Goal: Information Seeking & Learning: Learn about a topic

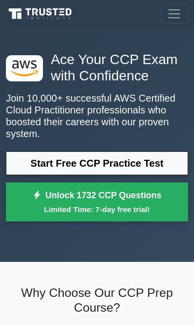
click at [153, 165] on link "Start Free CCP Practice Test" at bounding box center [97, 164] width 182 height 24
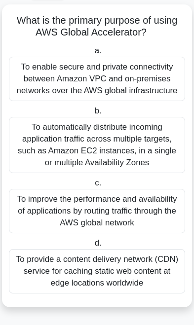
scroll to position [64, 0]
click at [136, 207] on div "To improve the performance and availability of applications by routing traffic …" at bounding box center [97, 211] width 176 height 44
click at [93, 187] on input "c. To improve the performance and availability of applications by routing traff…" at bounding box center [93, 183] width 0 height 6
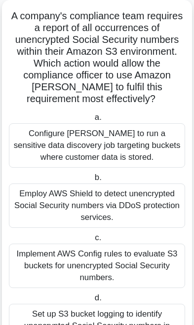
scroll to position [63, 0]
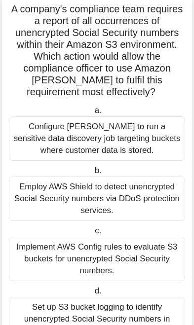
click at [159, 135] on div "Configure Macie to run a sensitive data discovery job targeting buckets where c…" at bounding box center [97, 139] width 176 height 44
click at [92, 114] on input "a. Configure Macie to run a sensitive data discovery job targeting buckets wher…" at bounding box center [92, 111] width 0 height 6
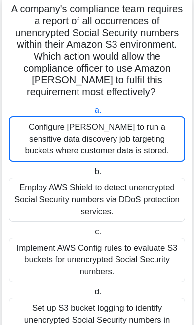
scroll to position [0, 0]
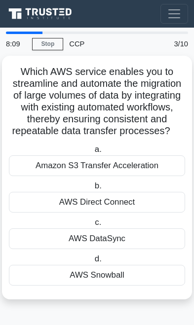
click at [135, 249] on div "AWS DataSync" at bounding box center [97, 239] width 176 height 21
click at [93, 226] on input "c. AWS DataSync" at bounding box center [93, 223] width 0 height 6
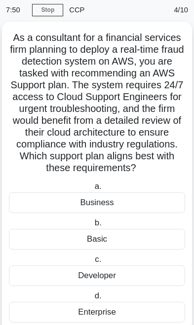
scroll to position [47, 0]
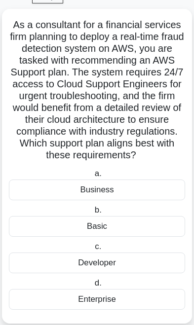
click at [143, 310] on div "Enterprise" at bounding box center [97, 299] width 176 height 21
click at [92, 287] on input "d. Enterprise" at bounding box center [92, 284] width 0 height 6
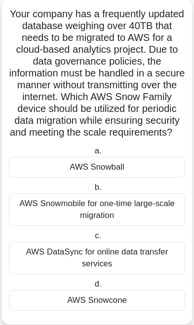
scroll to position [59, 0]
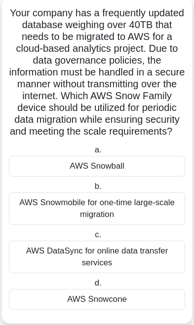
click at [143, 177] on div "AWS Snowball" at bounding box center [97, 166] width 176 height 21
click at [92, 154] on input "a. AWS Snowball" at bounding box center [92, 150] width 0 height 6
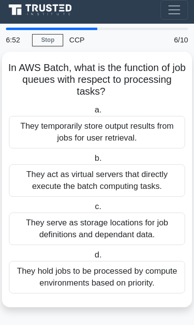
scroll to position [40, 0]
click at [124, 261] on div "They hold jobs to be processed by compute environments based on priority." at bounding box center [97, 277] width 176 height 33
click at [92, 252] on input "d. They hold jobs to be processed by compute environments based on priority." at bounding box center [92, 255] width 0 height 6
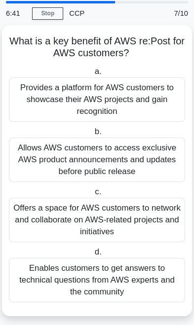
scroll to position [32, 0]
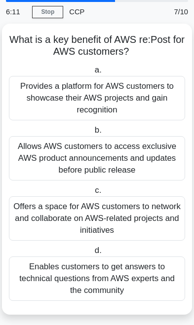
click at [127, 281] on div "Enables customers to get answers to technical questions from AWS experts and th…" at bounding box center [97, 279] width 176 height 44
click at [92, 254] on input "d. Enables customers to get answers to technical questions from AWS experts and…" at bounding box center [92, 251] width 0 height 6
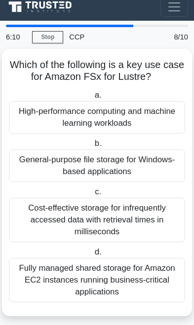
scroll to position [0, 0]
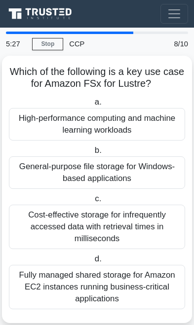
click at [125, 228] on div "Cost-effective storage for infrequently accessed data with retrieval times in m…" at bounding box center [97, 227] width 176 height 44
click at [93, 202] on input "c. Cost-effective storage for infrequently accessed data with retrieval times i…" at bounding box center [93, 199] width 0 height 6
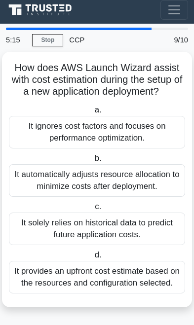
scroll to position [32, 0]
click at [141, 164] on div "It automatically adjusts resource allocation to minimize costs after deployment." at bounding box center [97, 180] width 176 height 33
click at [92, 162] on input "b. It automatically adjusts resource allocation to minimize costs after deploym…" at bounding box center [92, 159] width 0 height 6
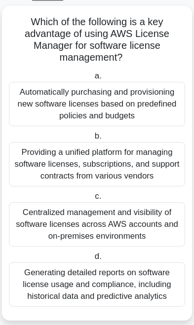
scroll to position [59, 0]
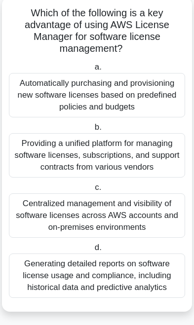
click at [121, 238] on div "Centralized management and visibility of software licenses across AWS accounts …" at bounding box center [97, 216] width 176 height 44
click at [93, 191] on input "c. Centralized management and visibility of software licenses across AWS accoun…" at bounding box center [93, 188] width 0 height 6
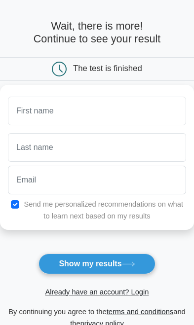
click at [161, 103] on input "text" at bounding box center [97, 111] width 178 height 29
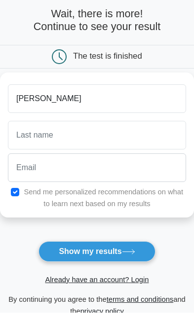
type input "[PERSON_NAME]"
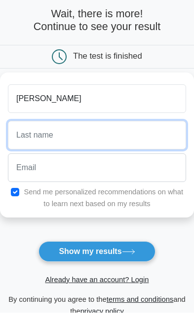
click at [149, 136] on input "text" at bounding box center [97, 147] width 178 height 29
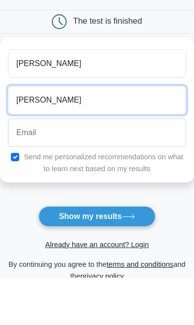
type input "Leon"
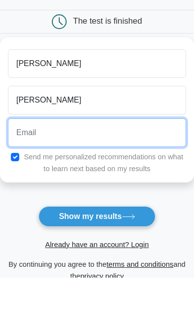
click at [157, 166] on input "email" at bounding box center [97, 180] width 178 height 29
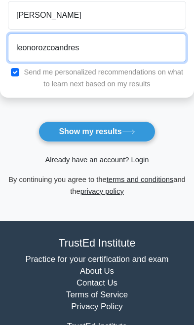
scroll to position [154, 0]
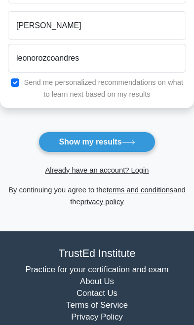
click at [136, 138] on button "Show my results" at bounding box center [97, 142] width 117 height 21
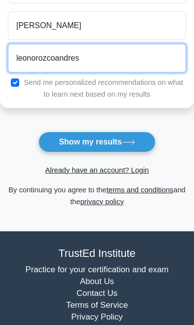
click at [151, 47] on input "leonorozcoandres" at bounding box center [97, 58] width 178 height 29
click at [156, 61] on input "leonorozcoandres" at bounding box center [97, 58] width 178 height 29
type input "leonorozcoandres@"
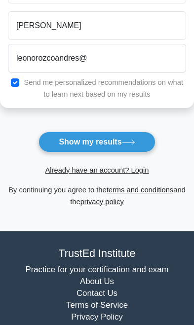
click at [21, 78] on div "Send me personalized recommendations on what to learn next based on my results" at bounding box center [97, 89] width 190 height 24
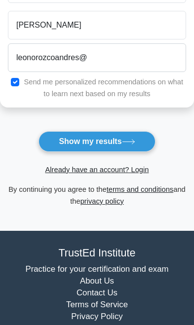
click at [15, 78] on input "checkbox" at bounding box center [15, 82] width 8 height 8
checkbox input "false"
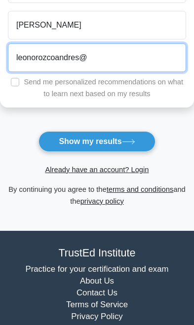
click at [136, 49] on input "leonorozcoandres@" at bounding box center [97, 57] width 178 height 29
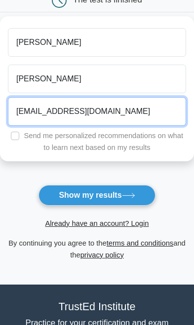
type input "leonorozcoandres@gmail.com"
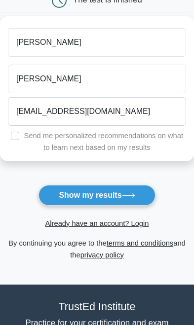
click at [140, 192] on button "Show my results" at bounding box center [97, 195] width 117 height 21
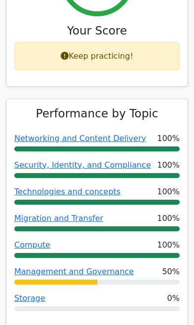
scroll to position [573, 0]
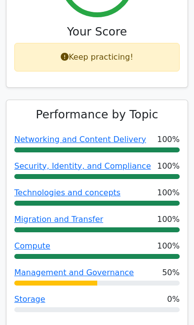
click at [24, 295] on link "Storage" at bounding box center [29, 299] width 31 height 9
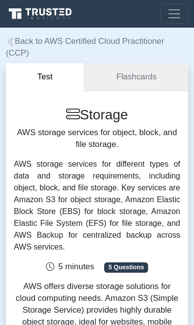
click at [158, 70] on link "Flashcards" at bounding box center [136, 77] width 104 height 28
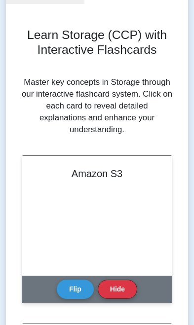
scroll to position [95, 0]
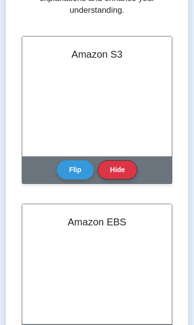
click at [77, 180] on button "Flip" at bounding box center [75, 170] width 37 height 19
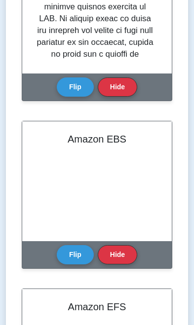
scroll to position [290, 0]
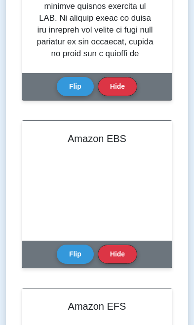
click at [75, 264] on button "Flip" at bounding box center [75, 254] width 37 height 19
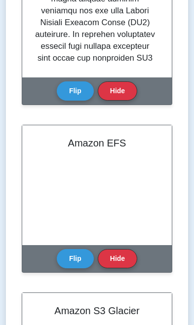
click at [71, 269] on button "Flip" at bounding box center [75, 258] width 37 height 19
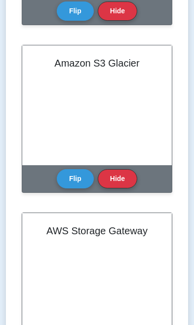
scroll to position [702, 0]
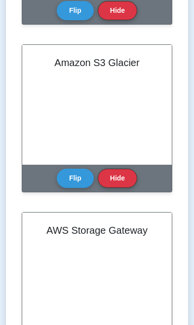
click at [75, 188] on button "Flip" at bounding box center [75, 178] width 37 height 19
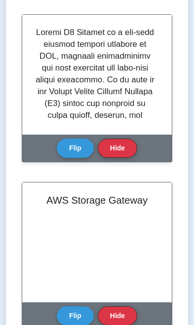
scroll to position [848, 0]
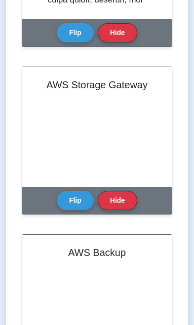
click at [70, 210] on button "Flip" at bounding box center [75, 200] width 37 height 19
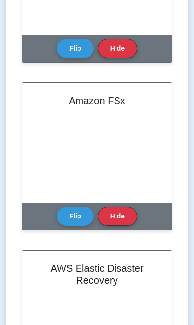
click at [66, 226] on button "Flip" at bounding box center [75, 216] width 37 height 19
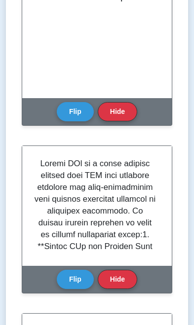
scroll to position [1097, 0]
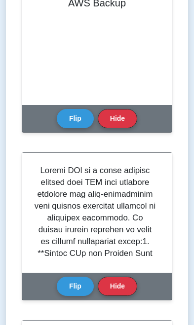
click at [69, 128] on button "Flip" at bounding box center [75, 118] width 37 height 19
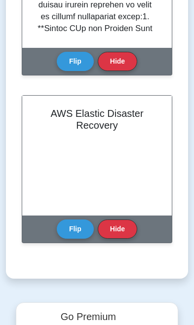
scroll to position [1323, 0]
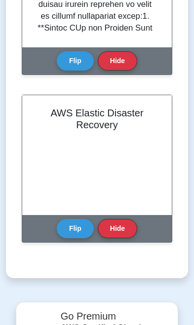
click at [75, 239] on button "Flip" at bounding box center [75, 228] width 37 height 19
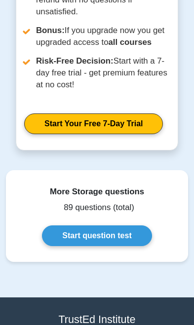
scroll to position [1822, 0]
click at [126, 134] on link "Start Your Free 7-Day Trial" at bounding box center [93, 124] width 139 height 21
click at [135, 134] on link "Start Your Free 7-Day Trial" at bounding box center [93, 124] width 139 height 21
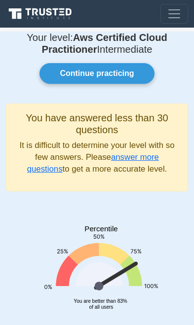
click at [64, 74] on link "Continue practicing" at bounding box center [97, 73] width 115 height 21
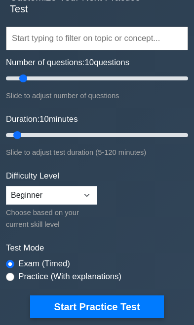
scroll to position [90, 0]
type input "65"
type input "40"
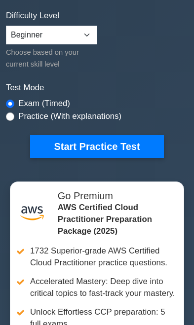
scroll to position [250, 0]
click at [127, 143] on button "Start Practice Test" at bounding box center [96, 146] width 133 height 23
click at [120, 111] on label "Practice (With explanations)" at bounding box center [69, 117] width 103 height 12
click at [19, 116] on label "Practice (With explanations)" at bounding box center [69, 117] width 103 height 12
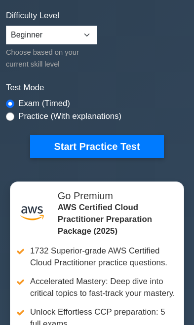
click at [13, 113] on input "radio" at bounding box center [10, 117] width 8 height 8
radio input "true"
click at [15, 115] on div "Practice (With explanations)" at bounding box center [64, 117] width 116 height 12
click at [143, 142] on button "Start Practice Test" at bounding box center [96, 146] width 133 height 23
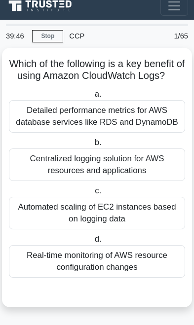
scroll to position [33, 0]
click at [153, 109] on div "Detailed performance metrics for AWS database services like RDS and DynamoDB" at bounding box center [97, 116] width 176 height 33
click at [92, 98] on input "a. Detailed performance metrics for AWS database services like RDS and DynamoDB" at bounding box center [92, 94] width 0 height 6
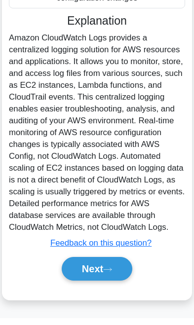
scroll to position [290, 0]
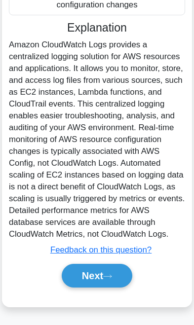
click at [108, 288] on button "Next" at bounding box center [97, 276] width 71 height 24
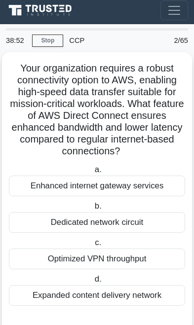
scroll to position [0, 0]
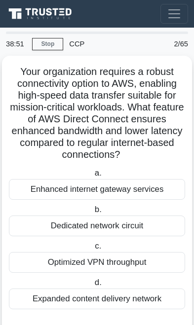
click at [47, 44] on link "Stop" at bounding box center [47, 44] width 31 height 12
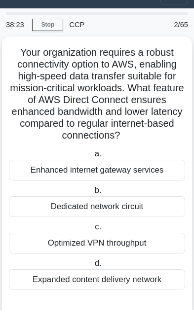
scroll to position [3, 0]
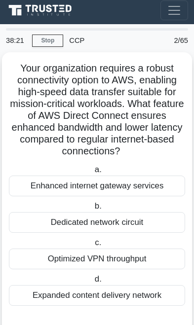
click at [142, 233] on div "Dedicated network circuit" at bounding box center [97, 222] width 176 height 21
click at [92, 210] on input "b. Dedicated network circuit" at bounding box center [92, 206] width 0 height 6
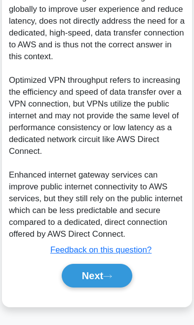
scroll to position [479, 0]
click at [110, 288] on button "Next" at bounding box center [97, 276] width 71 height 24
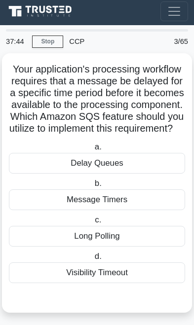
scroll to position [7, 0]
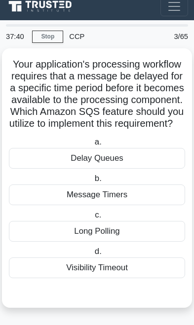
click at [148, 205] on div "Message Timers" at bounding box center [97, 195] width 176 height 21
click at [92, 182] on input "b. Message Timers" at bounding box center [92, 179] width 0 height 6
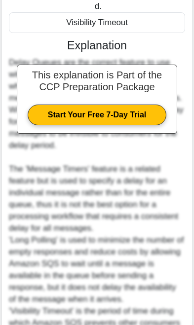
scroll to position [410, 0]
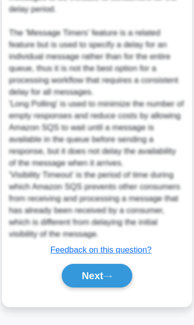
click at [112, 280] on icon at bounding box center [107, 276] width 9 height 5
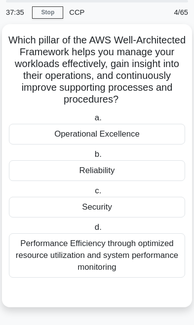
scroll to position [3, 0]
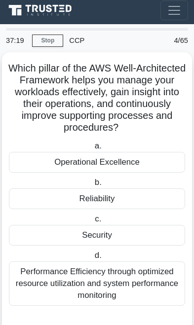
click at [148, 173] on div "Operational Excellence" at bounding box center [97, 162] width 176 height 21
click at [92, 150] on input "a. Operational Excellence" at bounding box center [92, 146] width 0 height 6
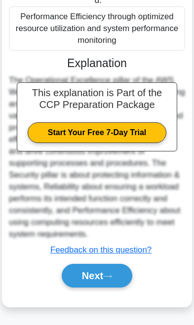
scroll to position [283, 0]
click at [106, 280] on button "Next" at bounding box center [97, 276] width 71 height 24
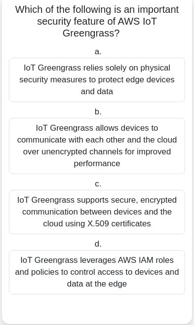
scroll to position [65, 0]
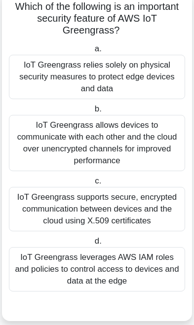
click at [137, 213] on div "IoT Greengrass supports secure, encrypted communication between devices and the…" at bounding box center [97, 209] width 176 height 44
click at [93, 185] on input "c. IoT Greengrass supports secure, encrypted communication between devices and …" at bounding box center [93, 181] width 0 height 6
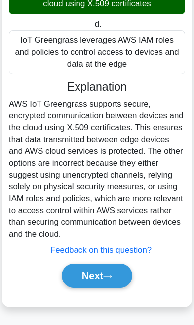
click at [115, 288] on button "Next" at bounding box center [97, 276] width 71 height 24
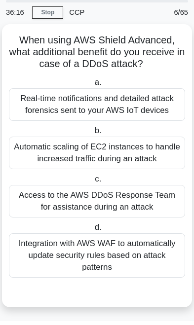
scroll to position [27, 0]
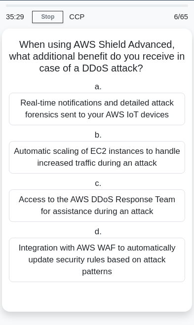
click at [162, 125] on div "Real-time notifications and detailed attack forensics sent to your AWS IoT devi…" at bounding box center [97, 109] width 176 height 33
click at [92, 90] on input "a. Real-time notifications and detailed attack forensics sent to your AWS IoT d…" at bounding box center [92, 87] width 0 height 6
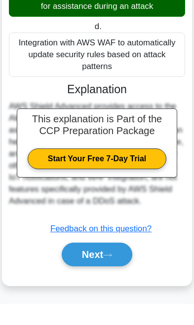
scroll to position [260, 0]
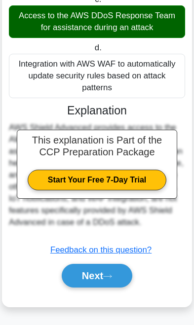
click at [117, 278] on button "Next" at bounding box center [97, 276] width 71 height 24
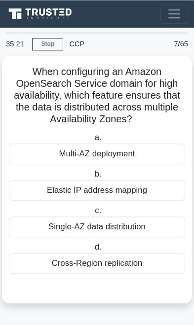
scroll to position [0, 0]
click at [150, 161] on div "Multi-AZ deployment" at bounding box center [97, 154] width 176 height 21
click at [92, 141] on input "a. Multi-AZ deployment" at bounding box center [92, 138] width 0 height 6
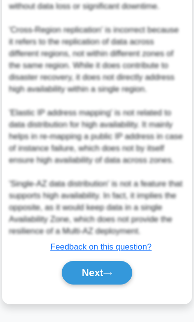
scroll to position [420, 0]
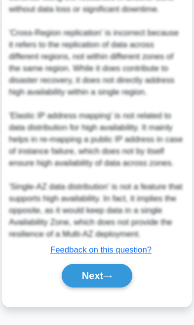
click at [99, 288] on button "Next" at bounding box center [97, 276] width 71 height 24
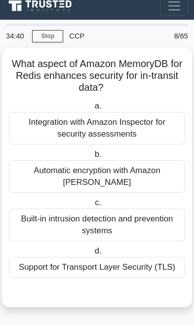
scroll to position [31, 0]
click at [126, 209] on div "Built-in intrusion detection and prevention systems" at bounding box center [97, 225] width 176 height 33
click at [93, 201] on input "c. Built-in intrusion detection and prevention systems" at bounding box center [93, 203] width 0 height 6
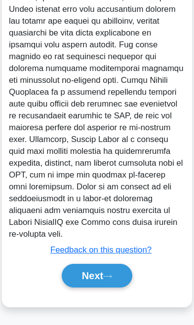
scroll to position [385, 0]
click at [107, 288] on button "Next" at bounding box center [97, 276] width 71 height 24
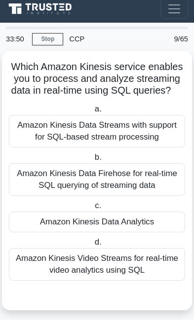
scroll to position [2, 0]
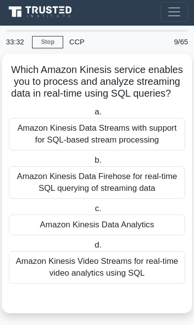
click at [138, 236] on div "Amazon Kinesis Data Analytics" at bounding box center [97, 225] width 176 height 21
click at [93, 212] on input "c. Amazon Kinesis Data Analytics" at bounding box center [93, 209] width 0 height 6
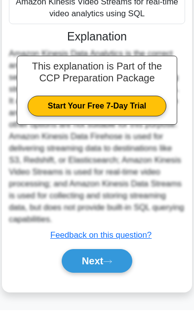
scroll to position [254, 0]
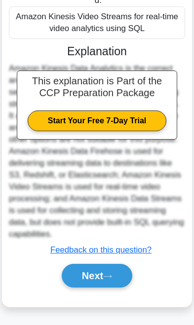
click at [104, 288] on button "Next" at bounding box center [97, 276] width 71 height 24
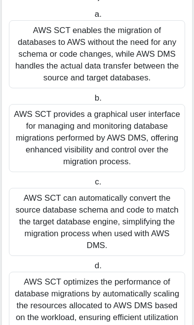
scroll to position [126, 0]
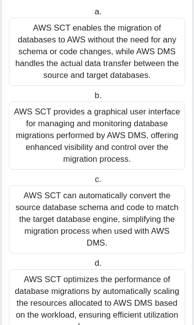
click at [147, 233] on div "AWS SCT can automatically convert the source database schema and code to match …" at bounding box center [97, 220] width 176 height 68
click at [93, 183] on input "c. AWS SCT can automatically convert the source database schema and code to mat…" at bounding box center [93, 180] width 0 height 6
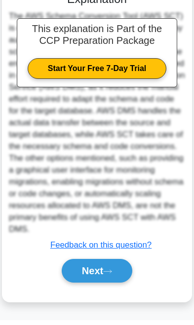
scroll to position [479, 0]
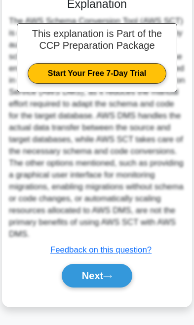
click at [109, 288] on button "Next" at bounding box center [97, 276] width 71 height 24
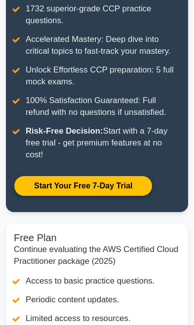
scroll to position [178, 0]
